Goal: Information Seeking & Learning: Understand process/instructions

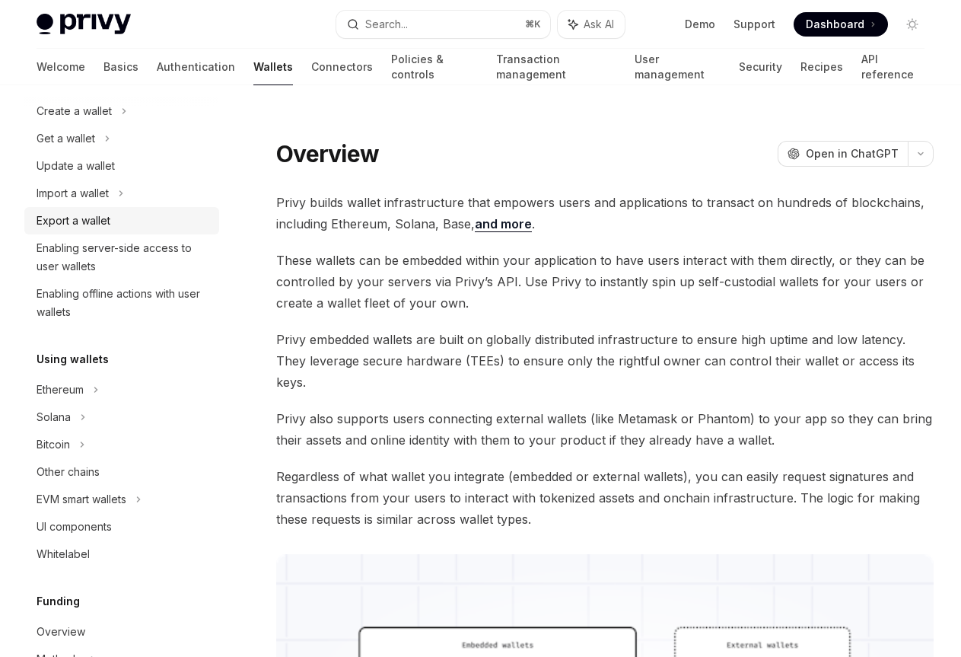
scroll to position [163, 0]
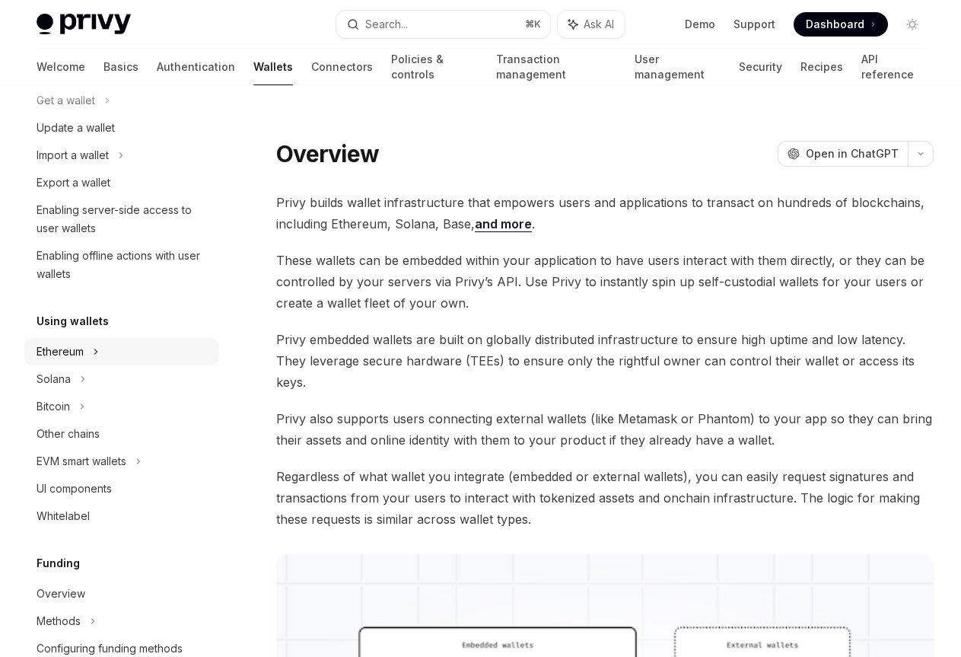
click at [121, 82] on icon at bounding box center [124, 73] width 6 height 18
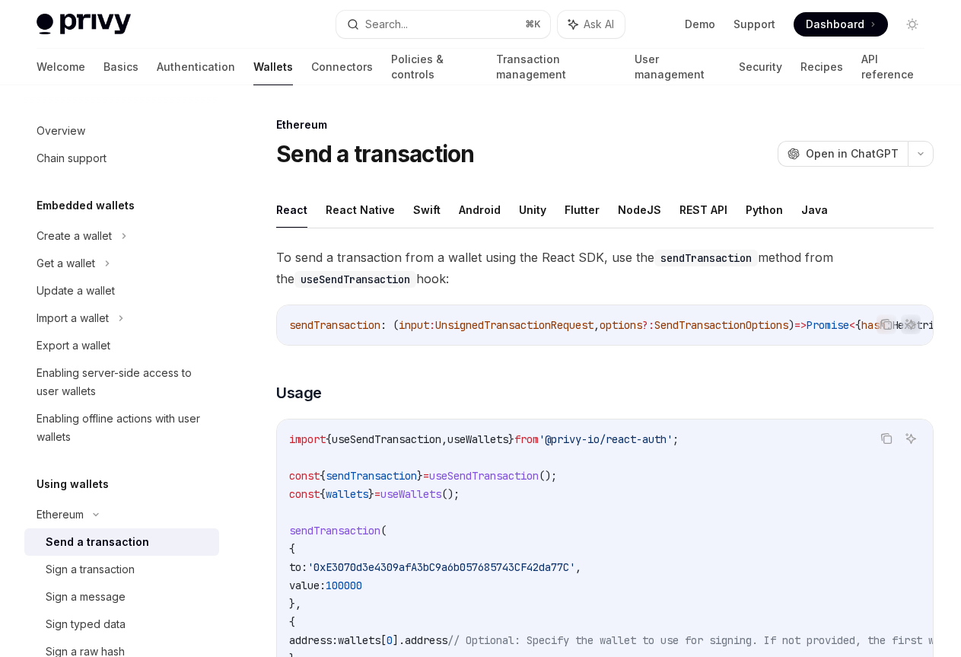
click at [123, 16] on img at bounding box center [84, 24] width 94 height 21
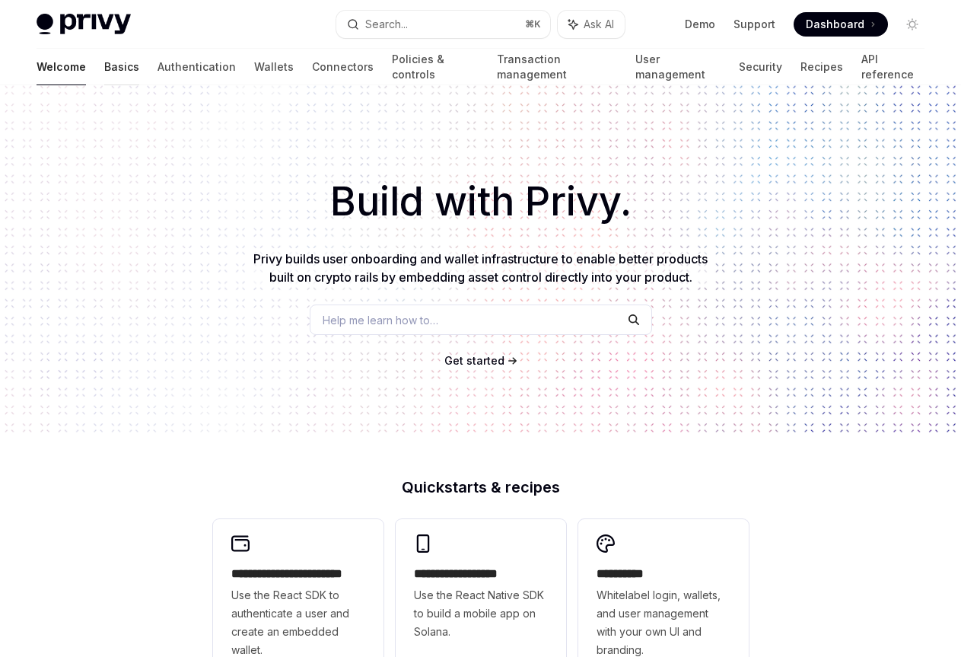
click at [104, 63] on link "Basics" at bounding box center [121, 67] width 35 height 37
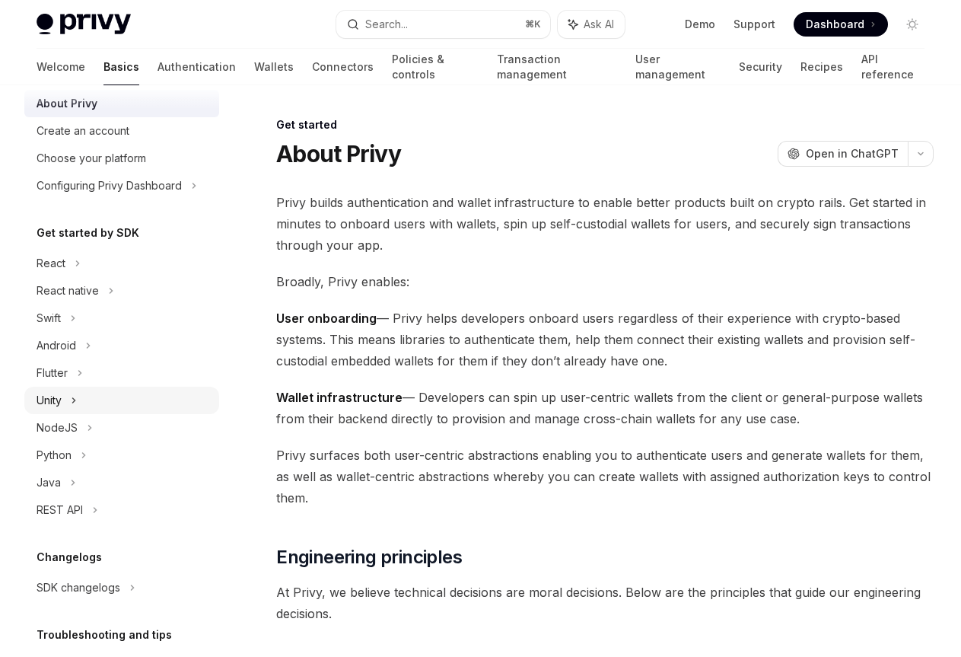
scroll to position [153, 0]
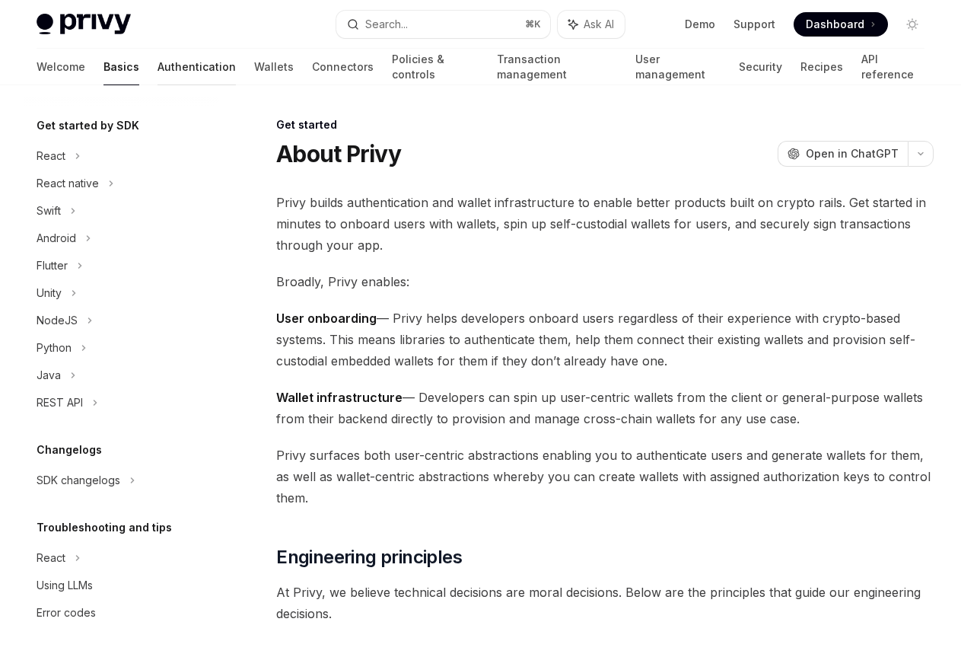
click at [158, 69] on link "Authentication" at bounding box center [197, 67] width 78 height 37
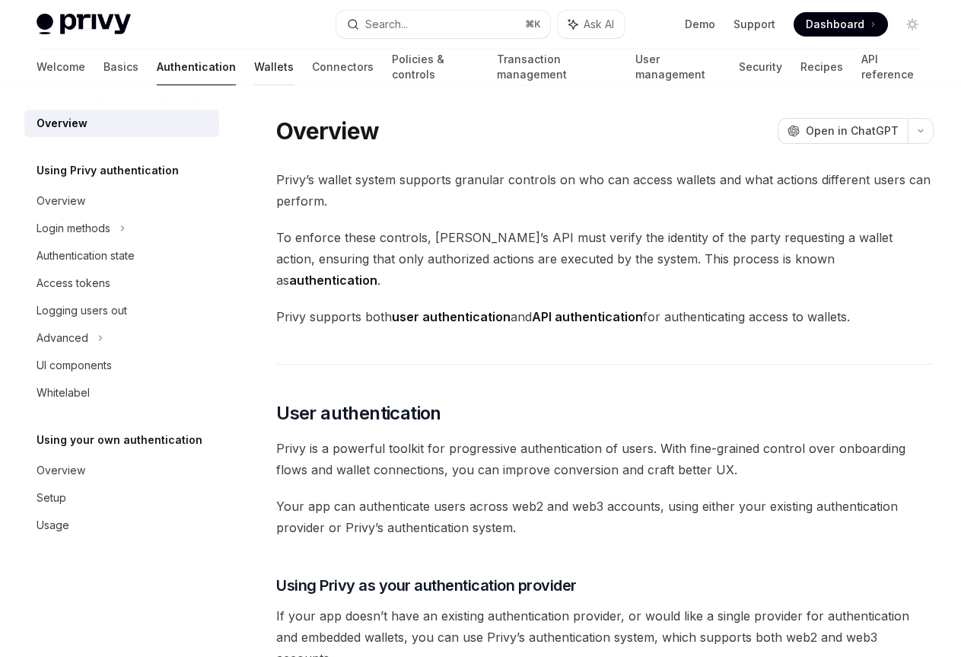
click at [254, 68] on link "Wallets" at bounding box center [274, 67] width 40 height 37
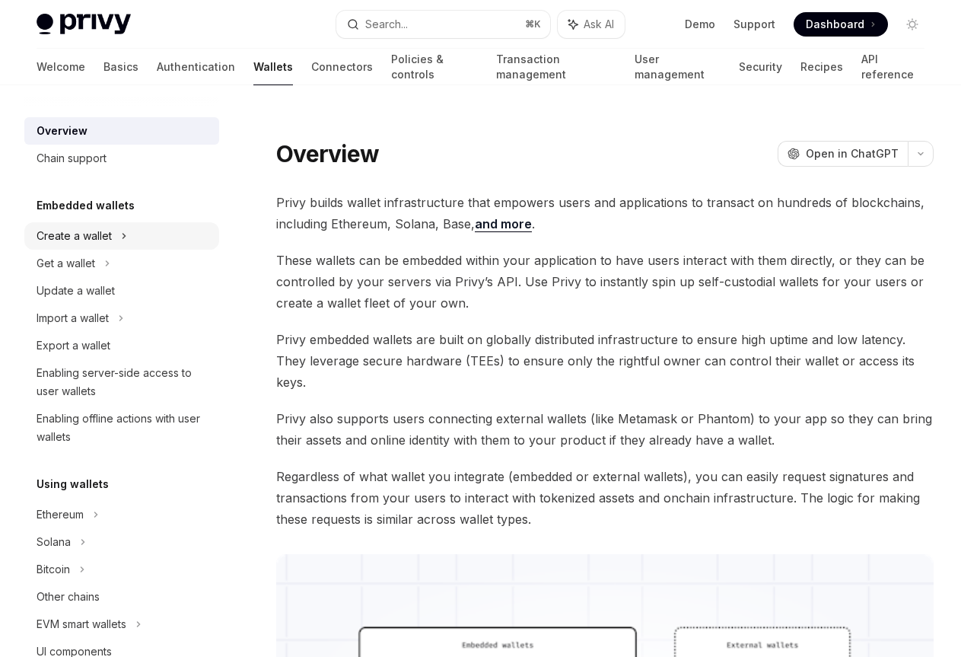
click at [126, 225] on div "Create a wallet" at bounding box center [121, 235] width 195 height 27
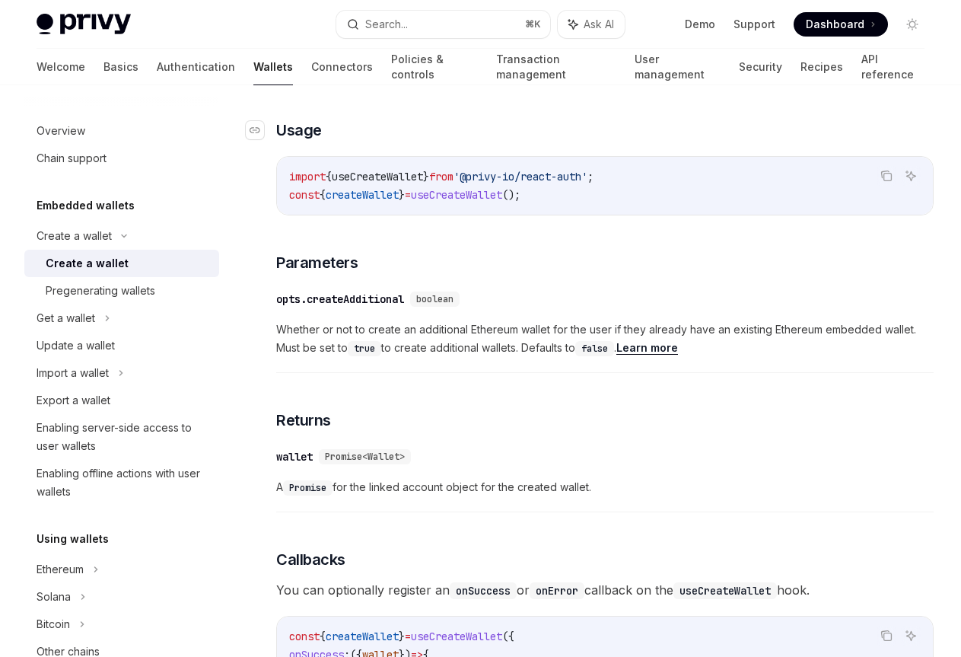
scroll to position [889, 0]
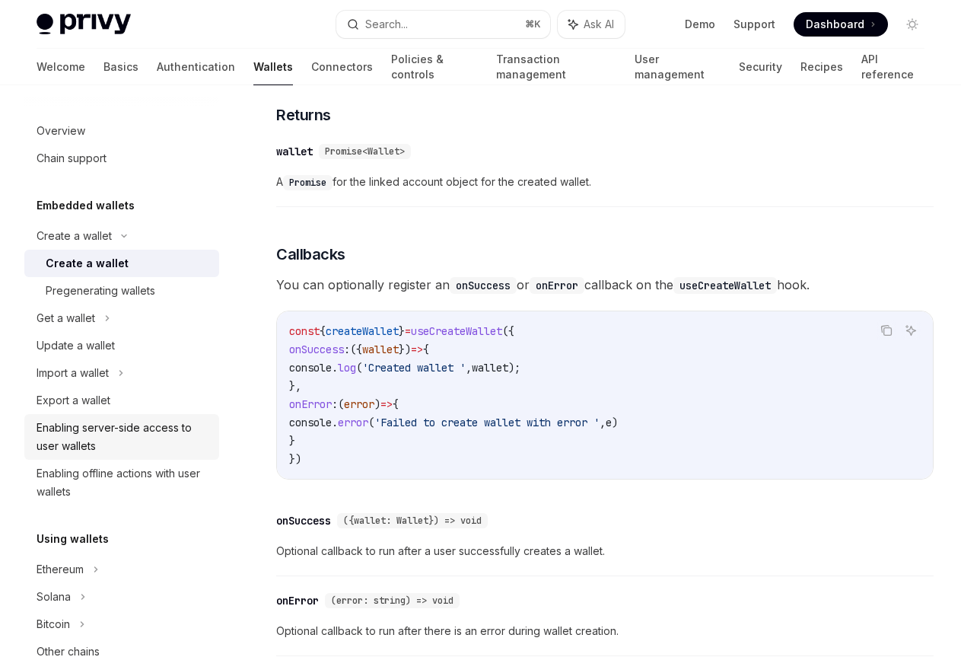
click at [172, 445] on div "Enabling server-side access to user wallets" at bounding box center [124, 437] width 174 height 37
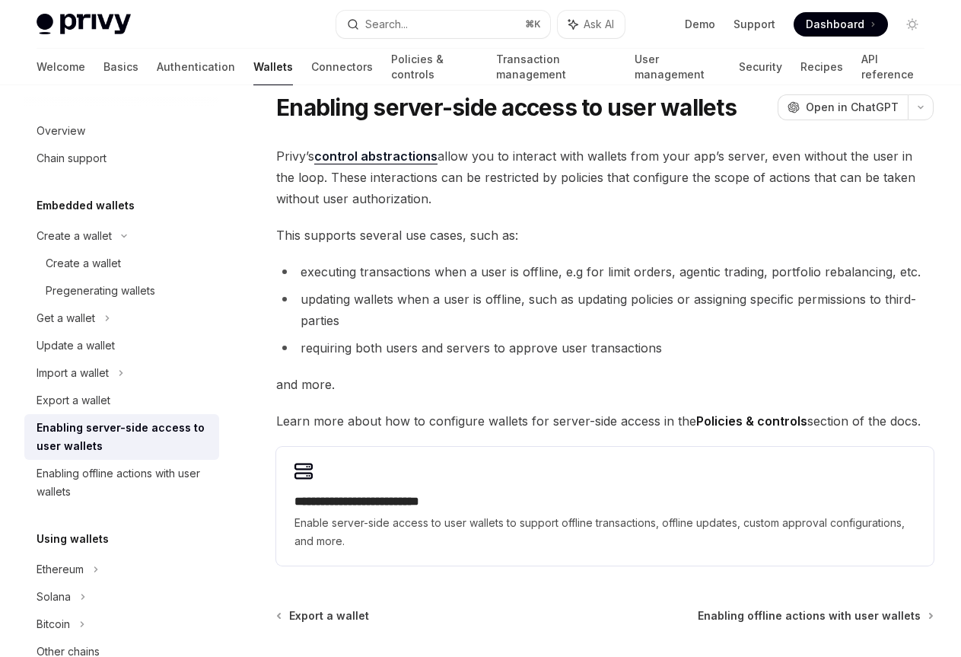
scroll to position [53, 0]
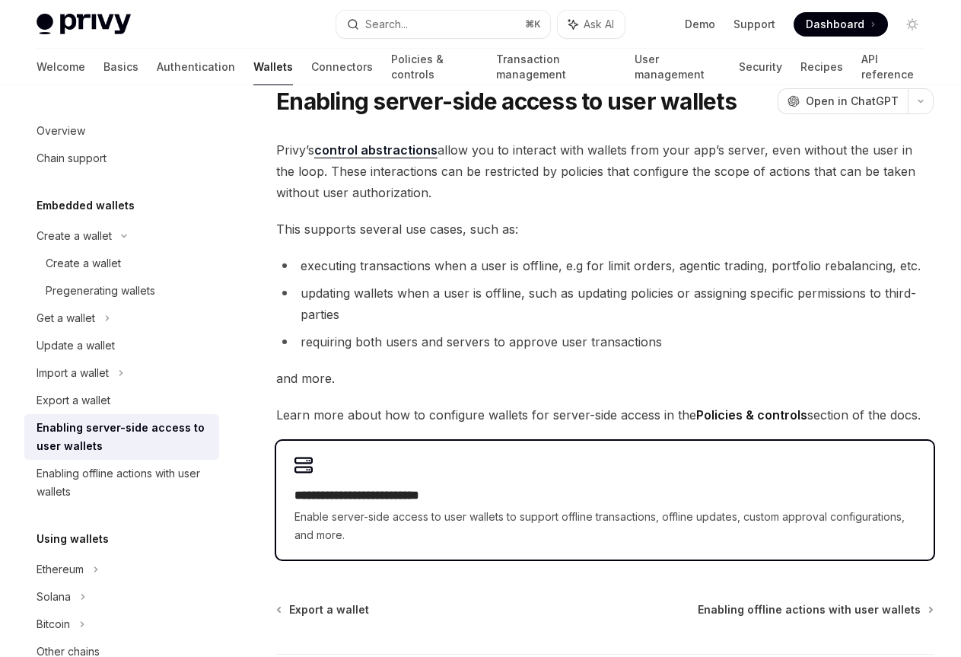
click at [470, 471] on div "**********" at bounding box center [605, 500] width 658 height 119
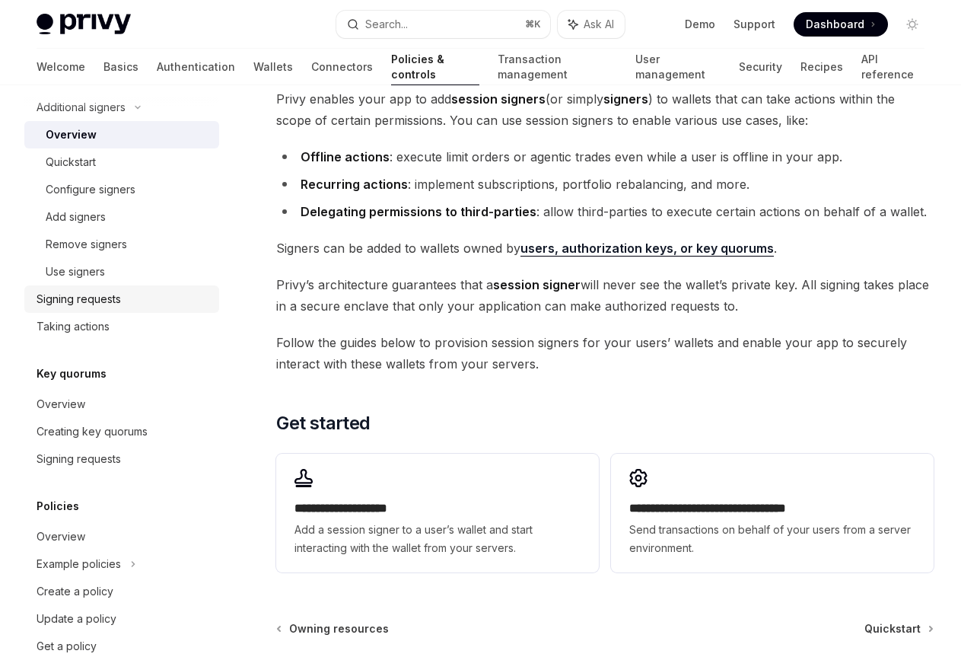
scroll to position [579, 0]
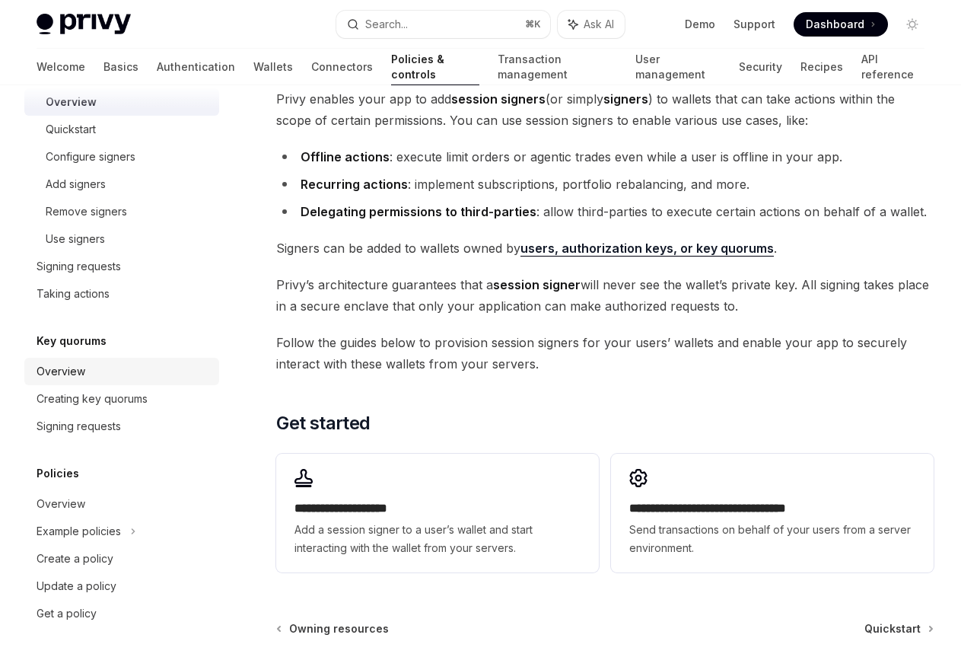
click at [126, 364] on div "Overview" at bounding box center [124, 371] width 174 height 18
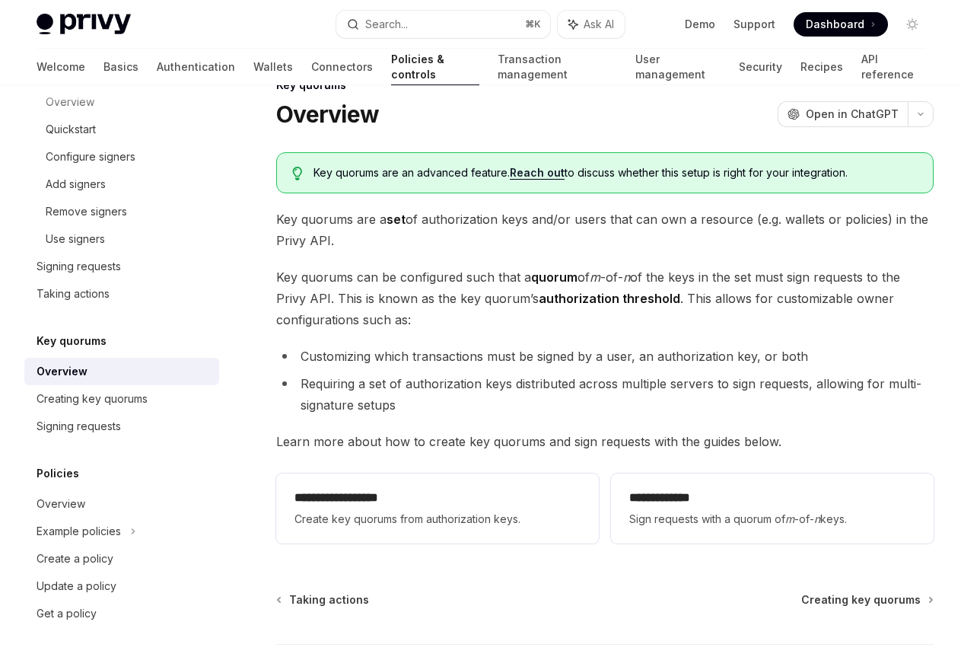
scroll to position [47, 0]
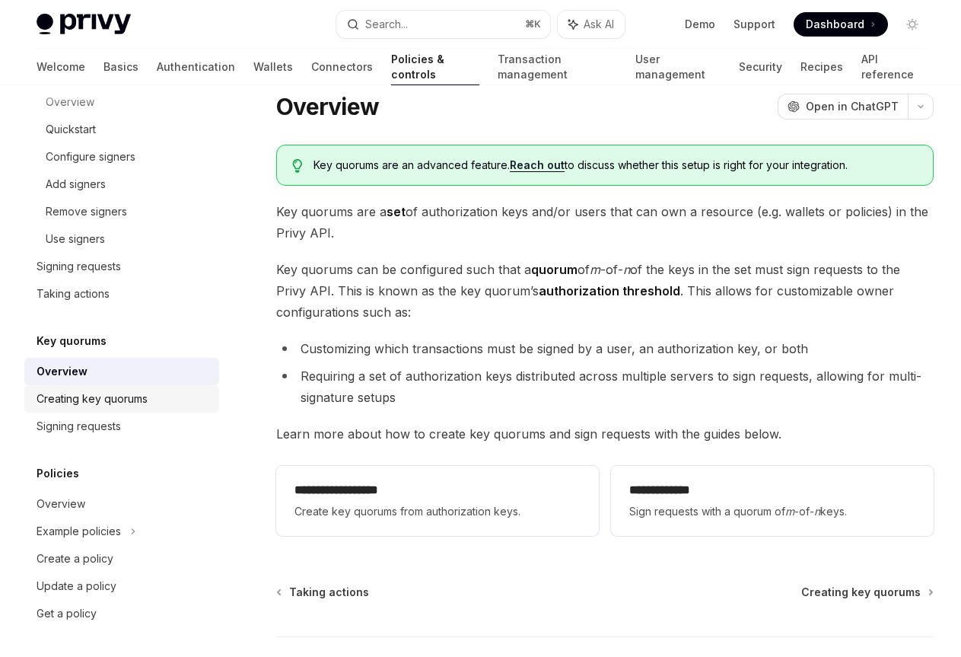
click at [107, 392] on div "Creating key quorums" at bounding box center [92, 399] width 111 height 18
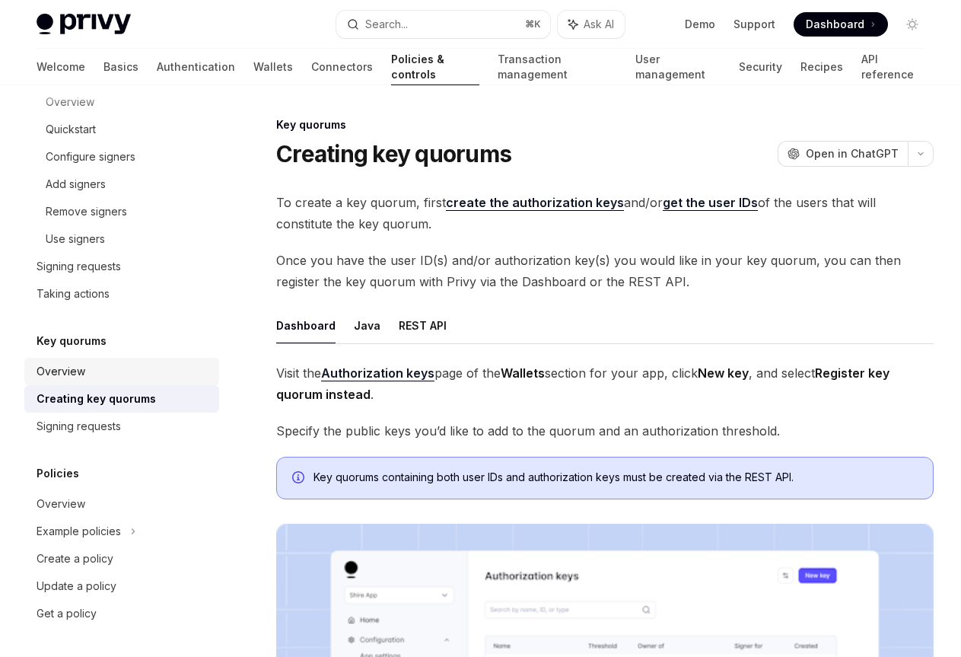
click at [57, 361] on link "Overview" at bounding box center [121, 371] width 195 height 27
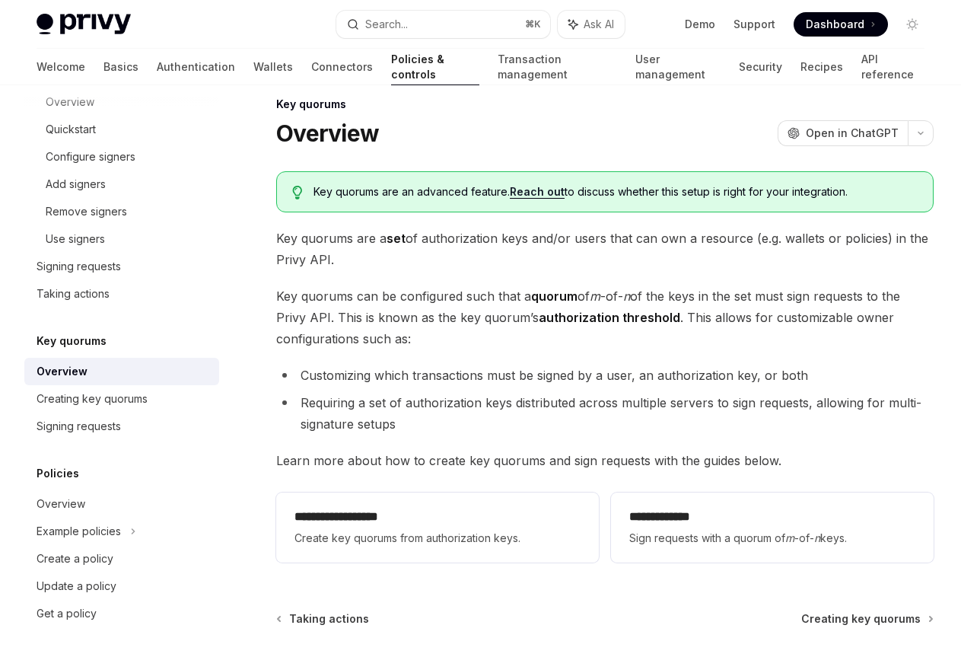
scroll to position [30, 0]
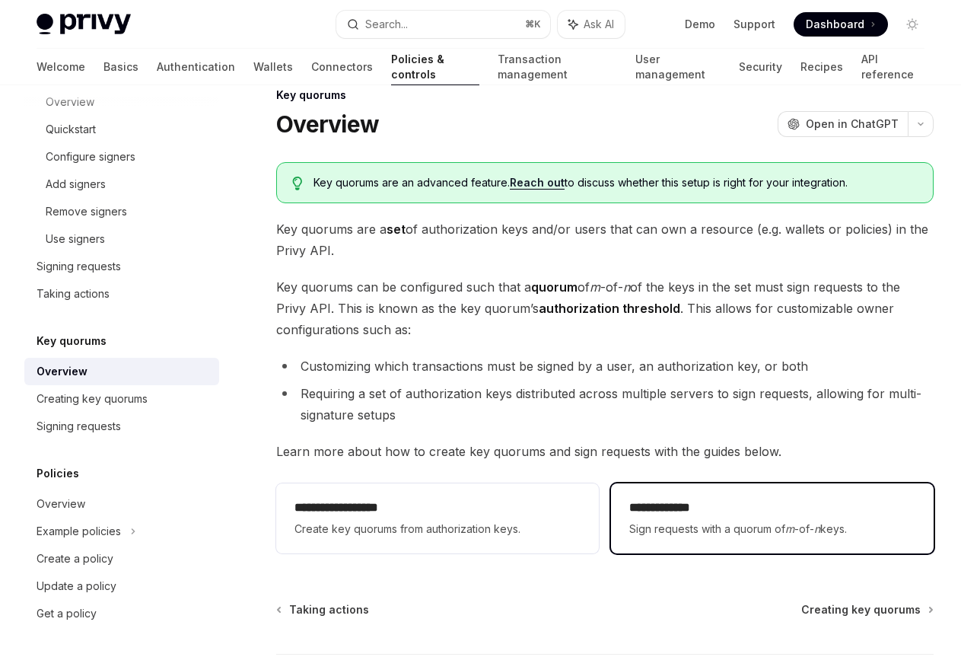
click at [621, 510] on div "**********" at bounding box center [772, 518] width 323 height 70
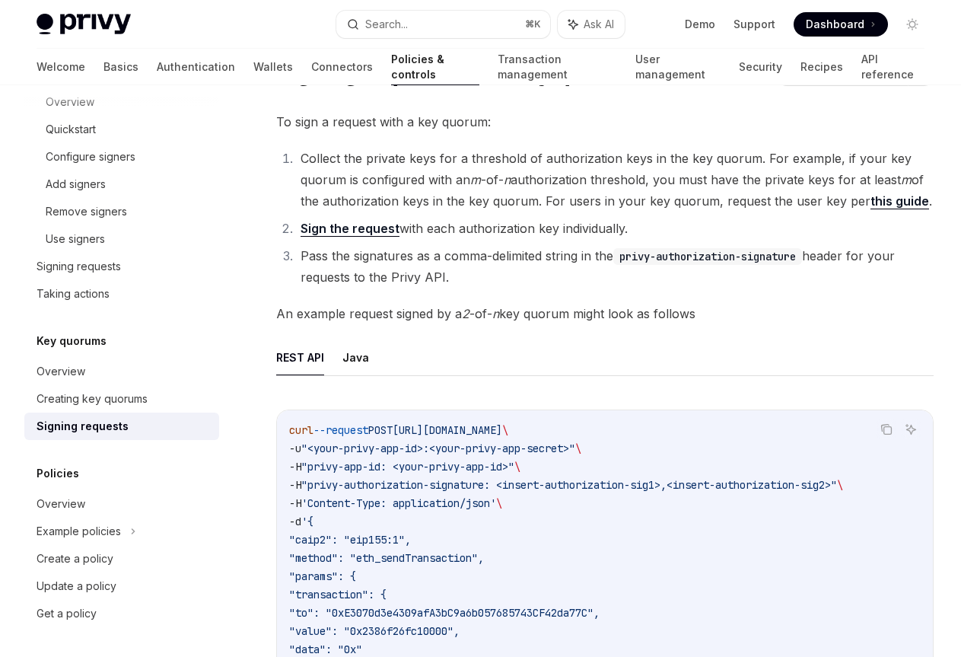
scroll to position [85, 0]
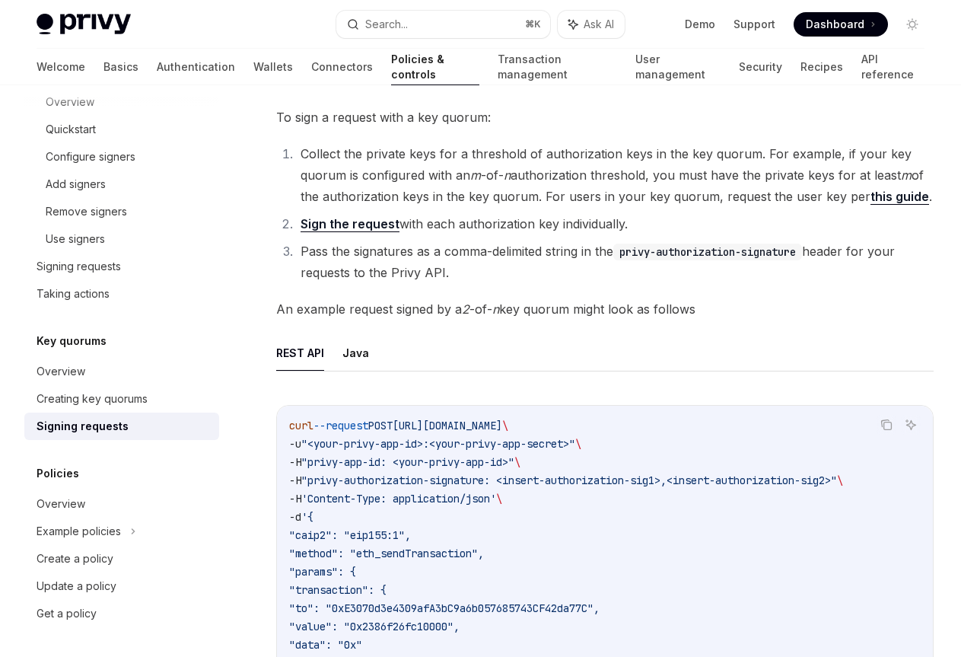
click at [890, 195] on link "this guide" at bounding box center [900, 197] width 59 height 16
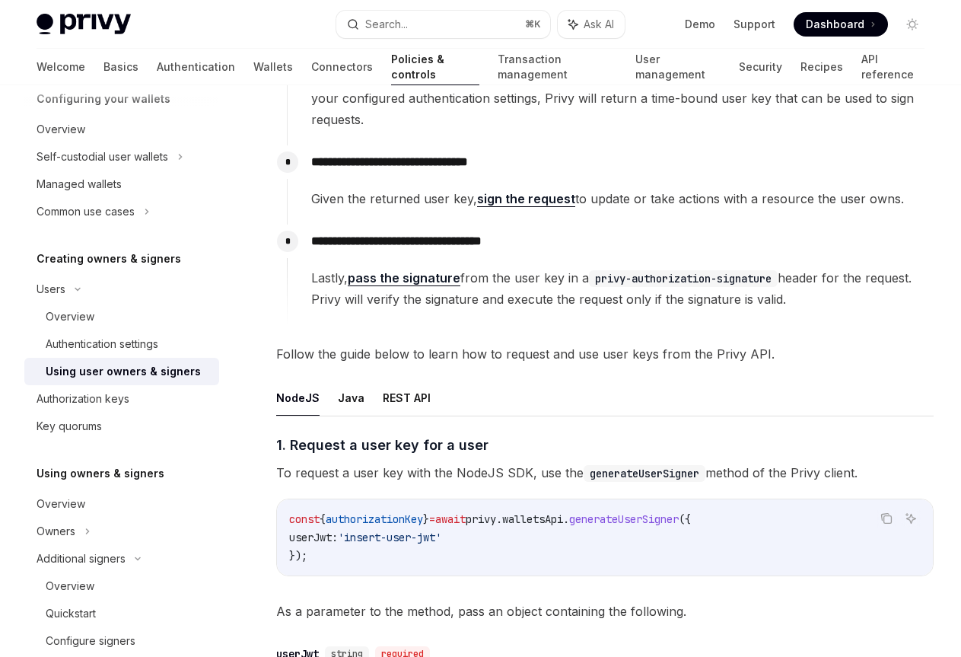
scroll to position [243, 0]
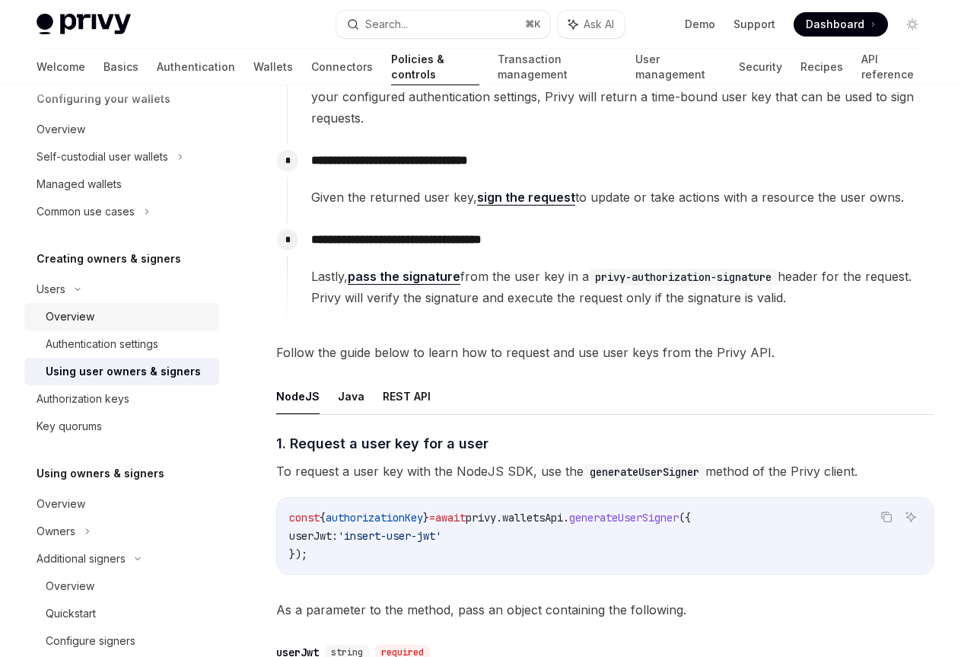
click at [155, 323] on div "Overview" at bounding box center [128, 317] width 164 height 18
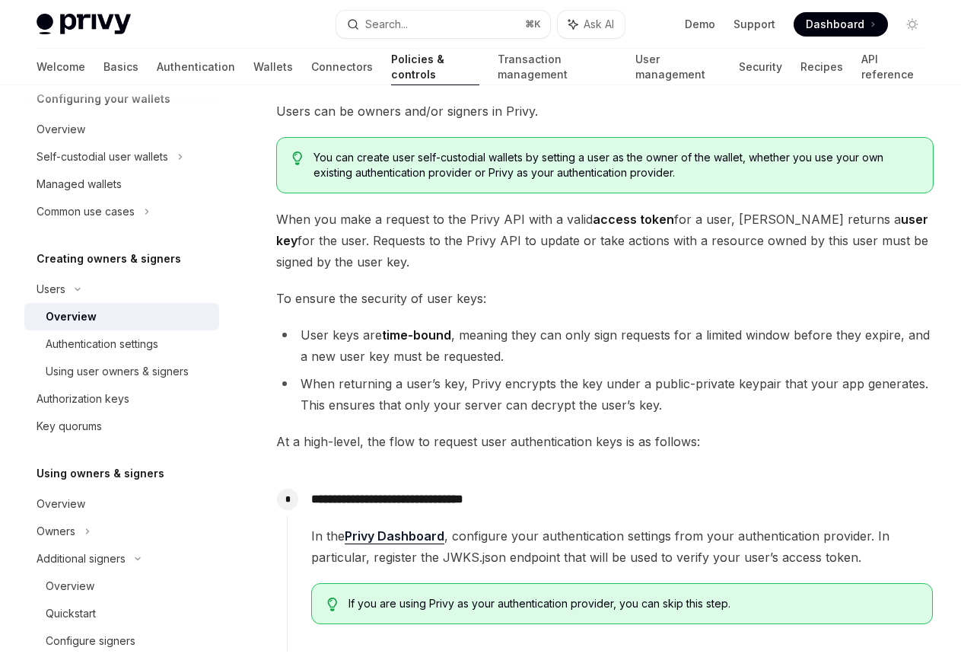
scroll to position [97, 0]
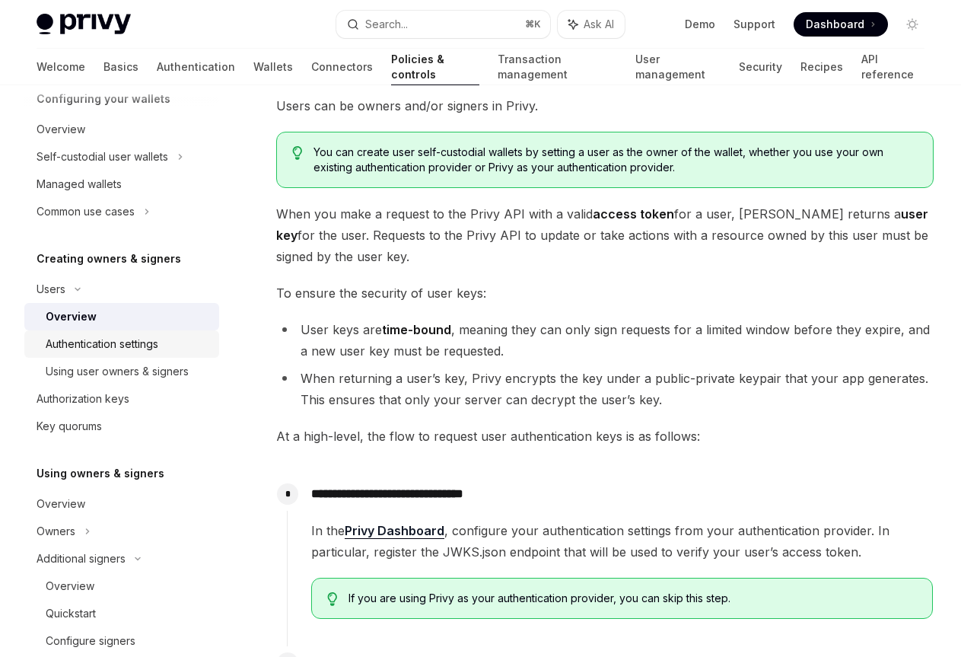
click at [158, 338] on div "Authentication settings" at bounding box center [102, 344] width 113 height 18
type textarea "*"
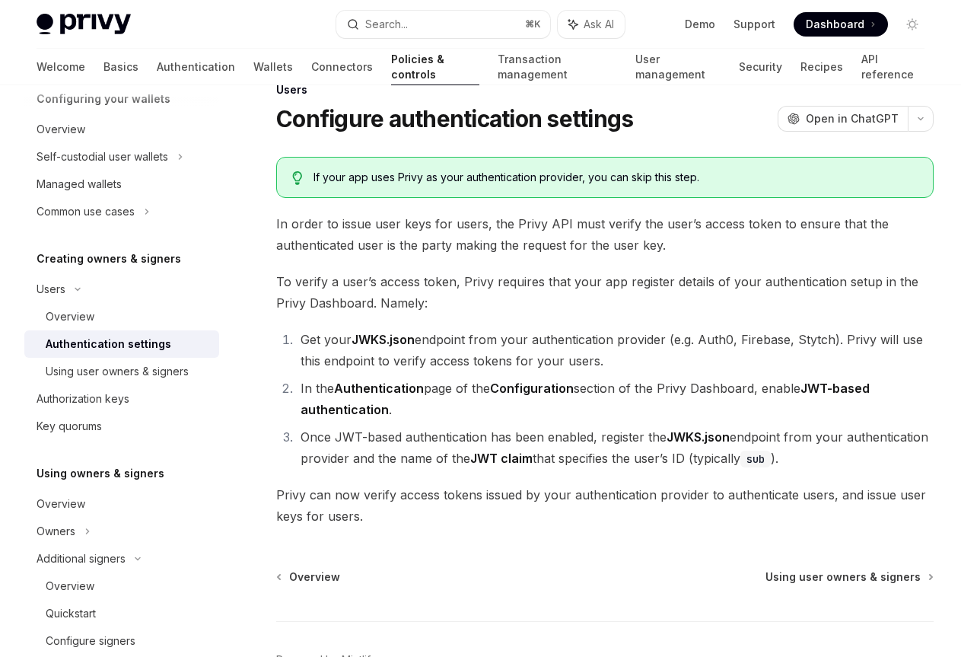
scroll to position [41, 0]
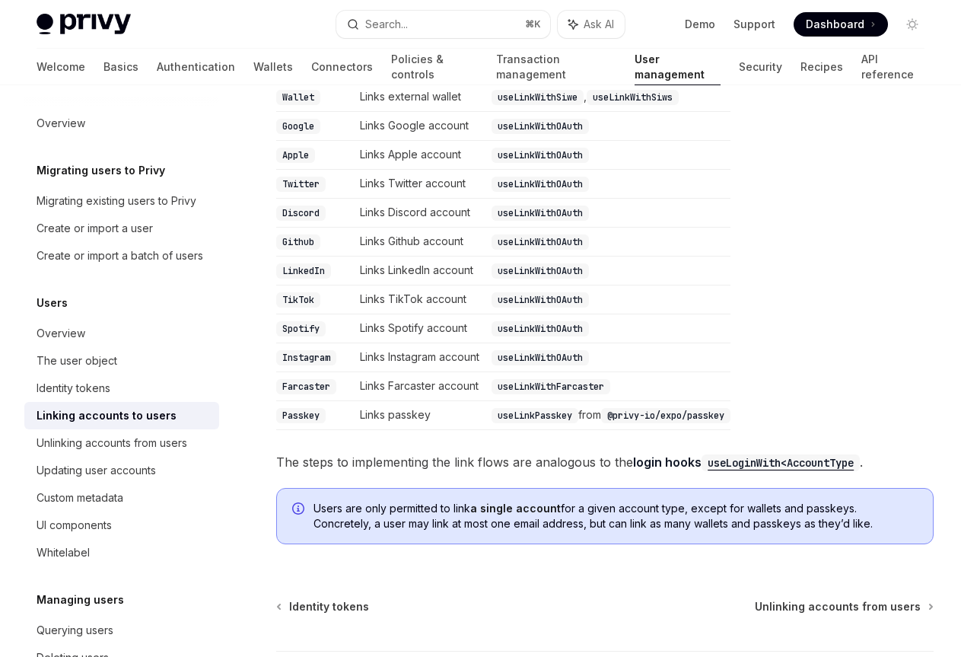
scroll to position [454, 0]
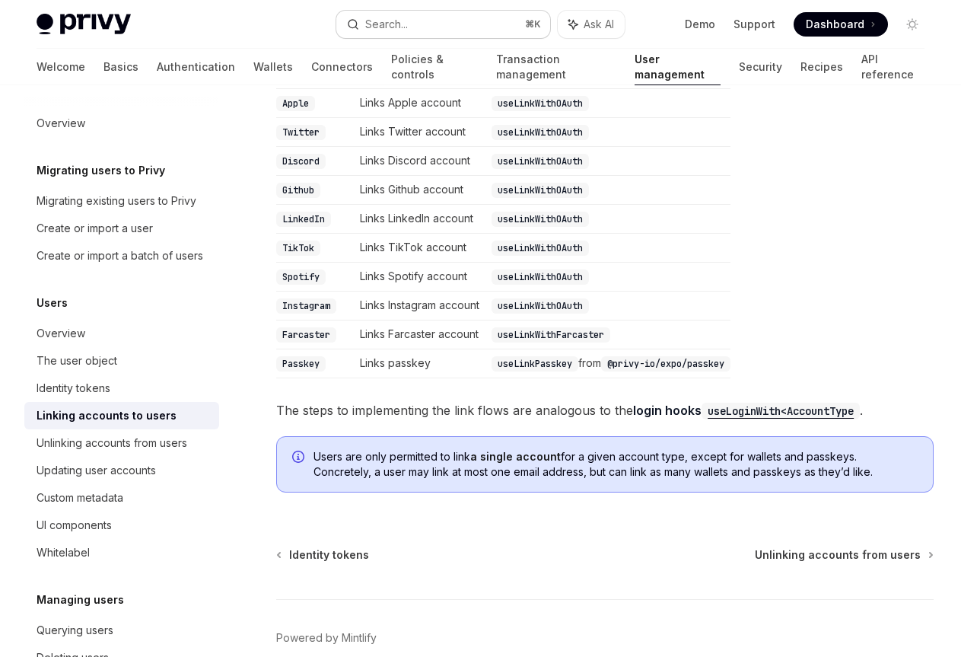
click at [458, 11] on button "Search... ⌘ K" at bounding box center [442, 24] width 213 height 27
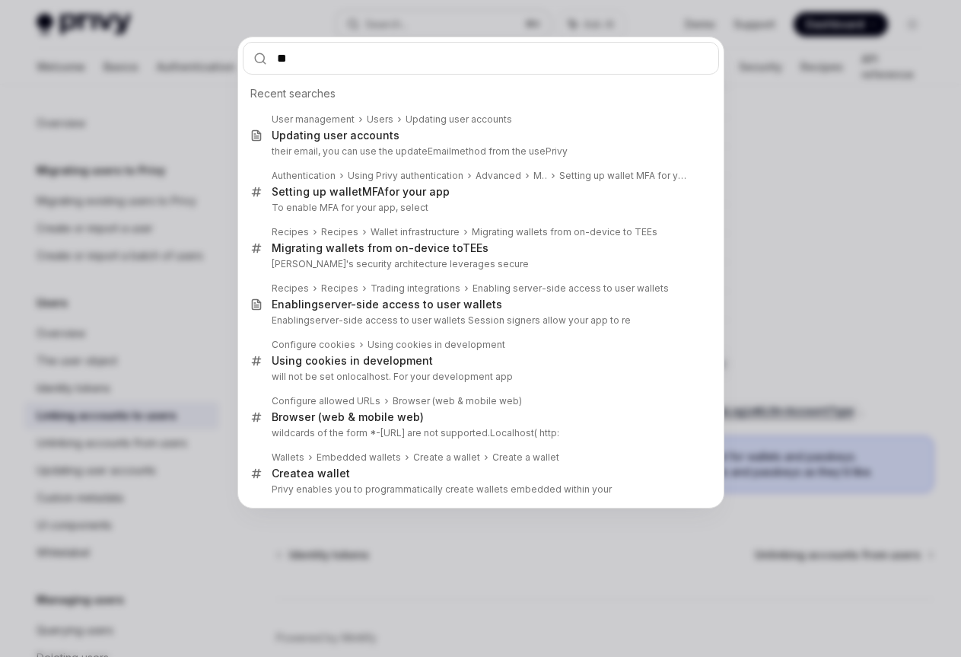
type input "***"
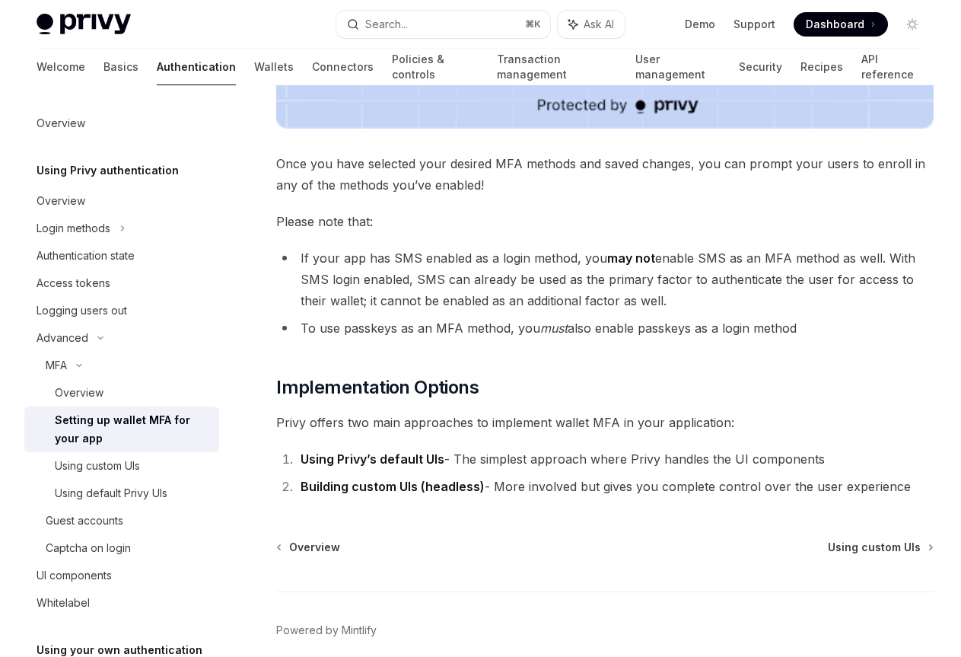
scroll to position [662, 0]
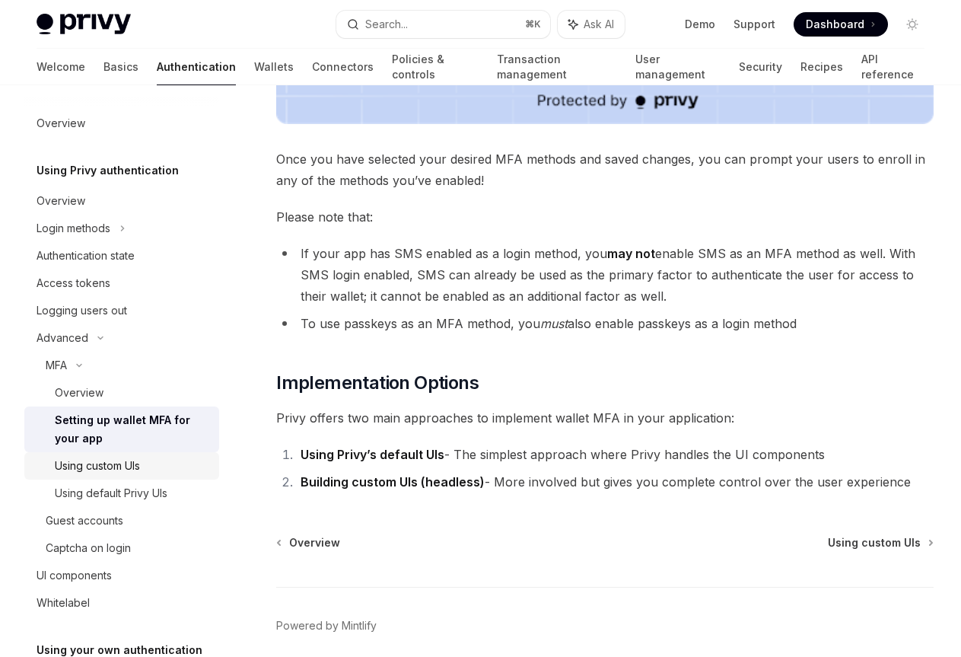
click at [132, 463] on div "Using custom UIs" at bounding box center [97, 466] width 85 height 18
type textarea "*"
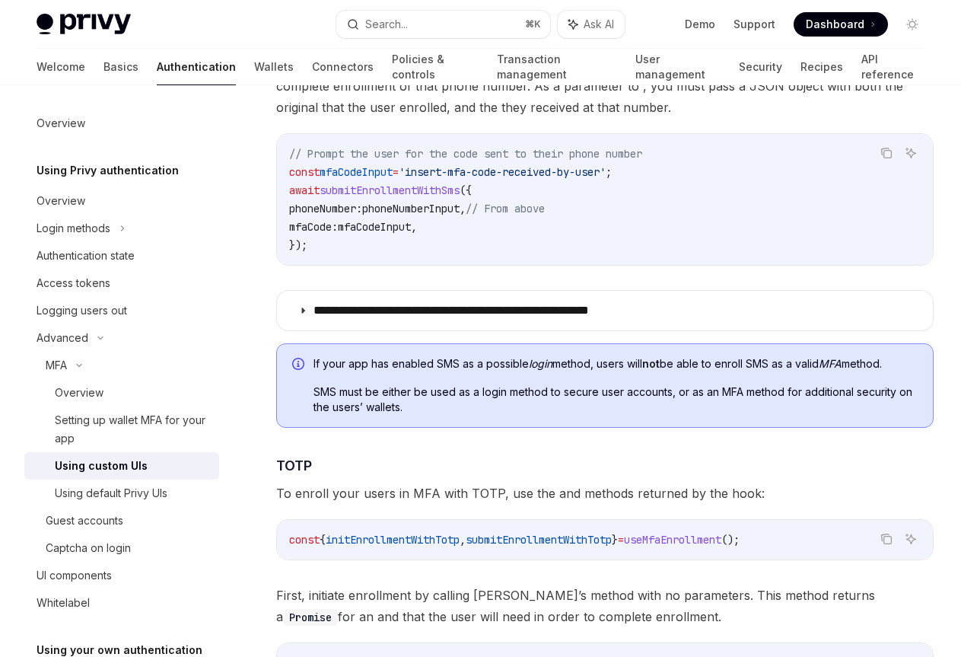
scroll to position [1616, 0]
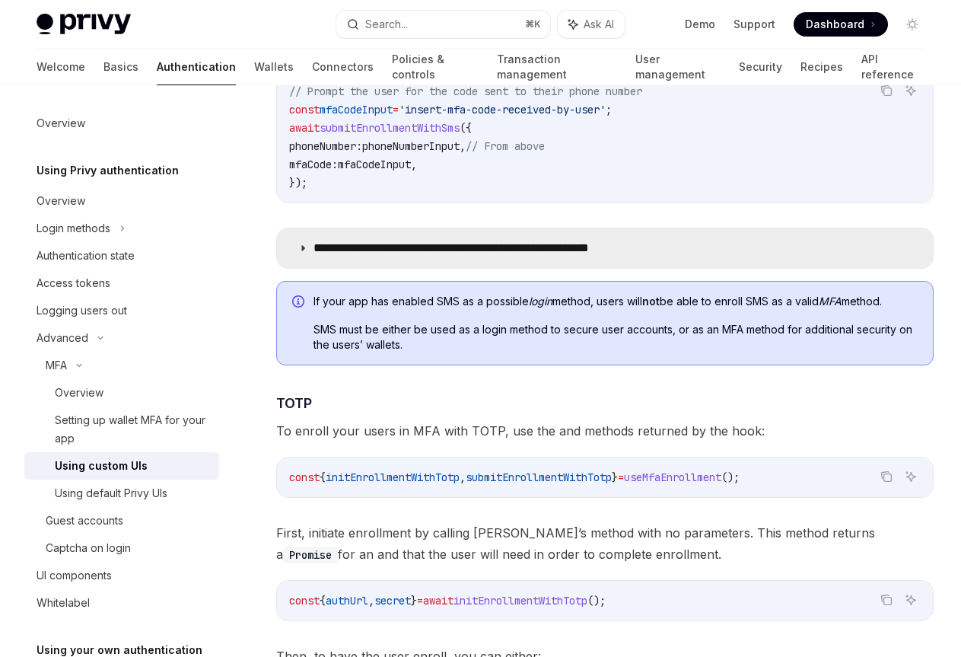
click at [566, 238] on summary "**********" at bounding box center [605, 248] width 656 height 40
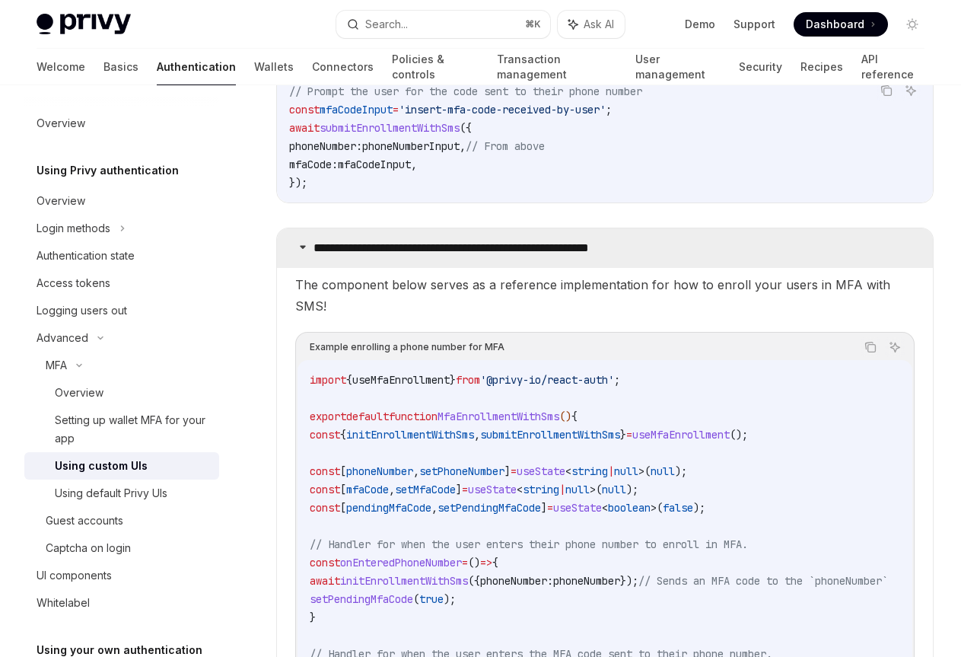
click at [566, 238] on summary "**********" at bounding box center [605, 248] width 656 height 40
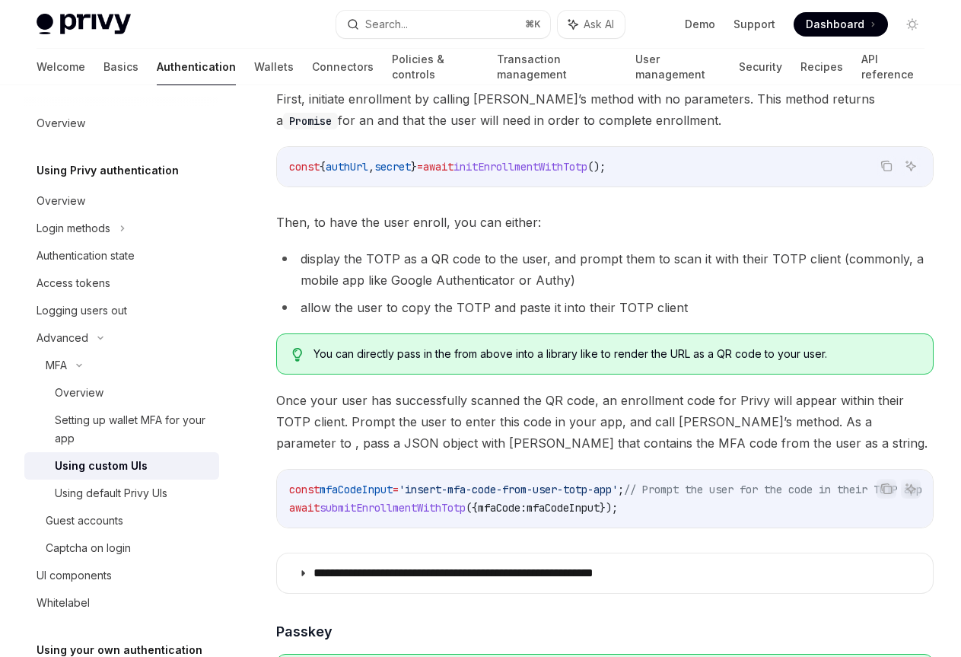
scroll to position [2105, 0]
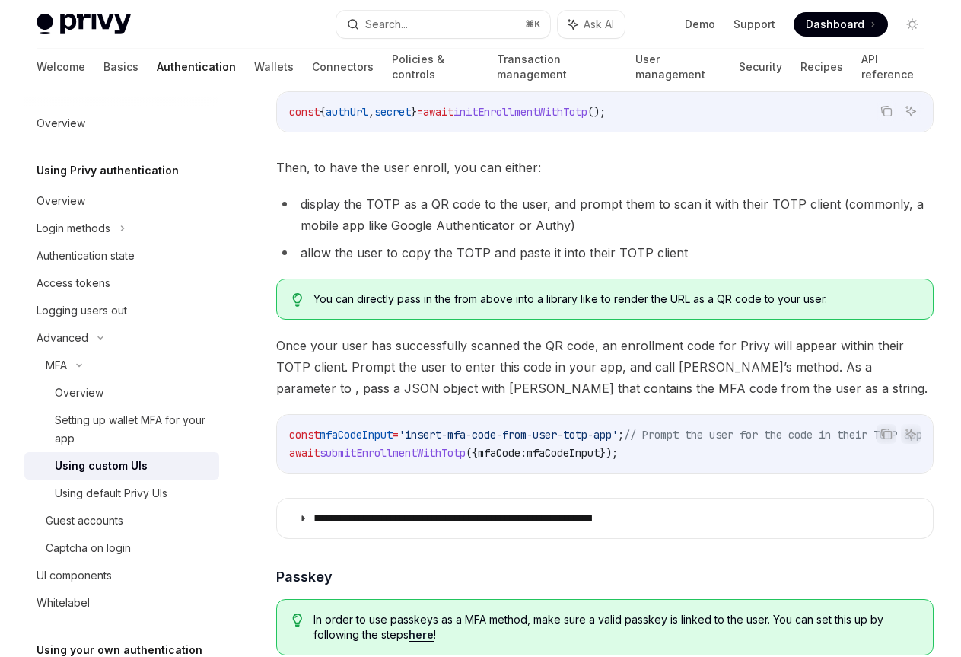
click at [853, 519] on summary "**********" at bounding box center [605, 519] width 656 height 40
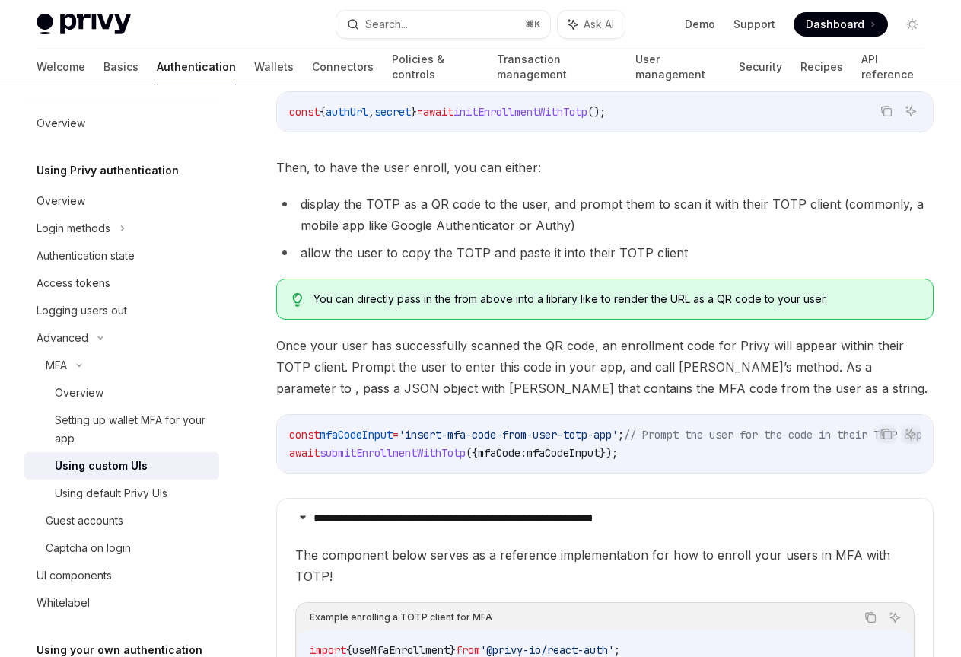
click at [853, 519] on summary "**********" at bounding box center [605, 519] width 656 height 40
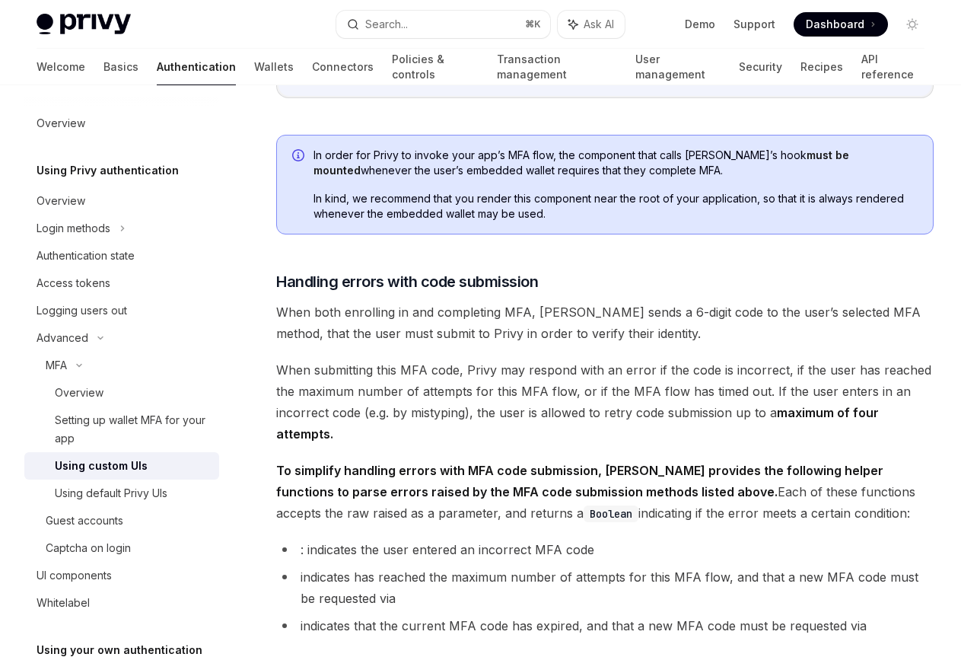
scroll to position [5777, 0]
